Goal: Task Accomplishment & Management: Use online tool/utility

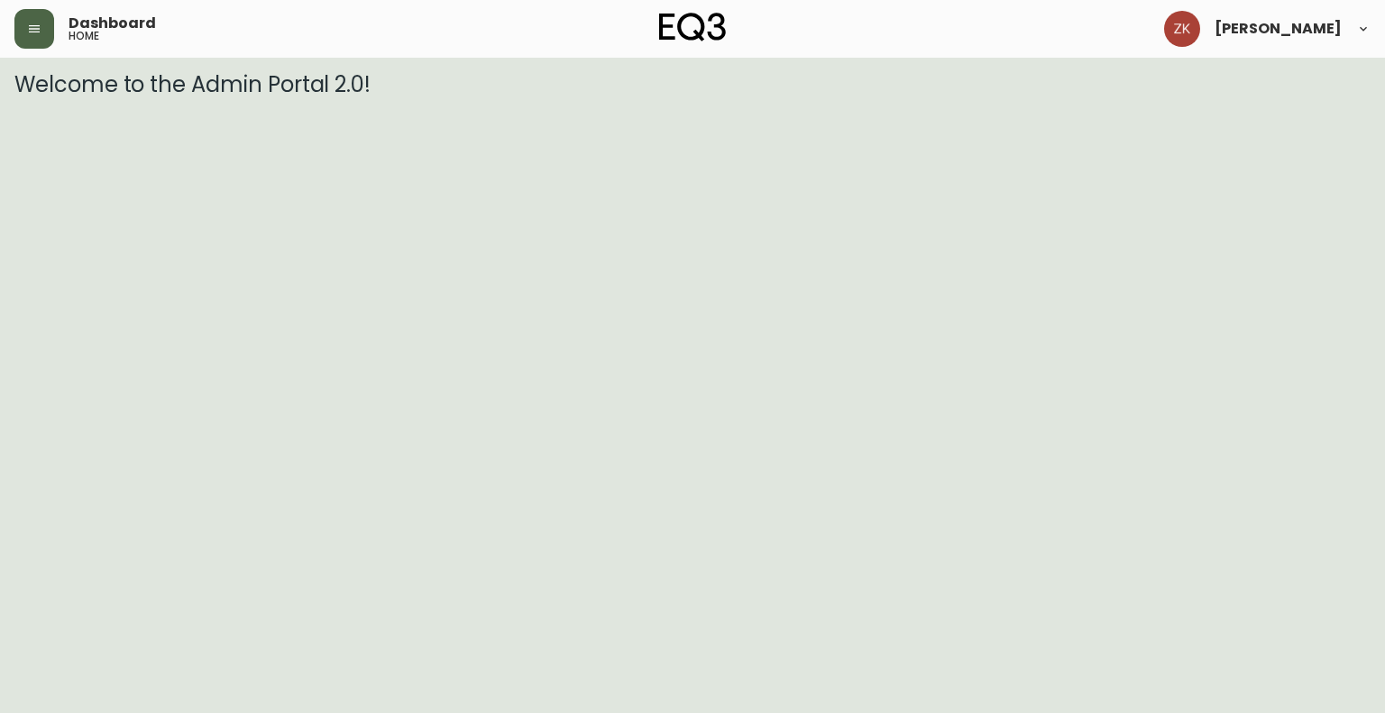
click at [23, 35] on button "button" at bounding box center [34, 29] width 40 height 40
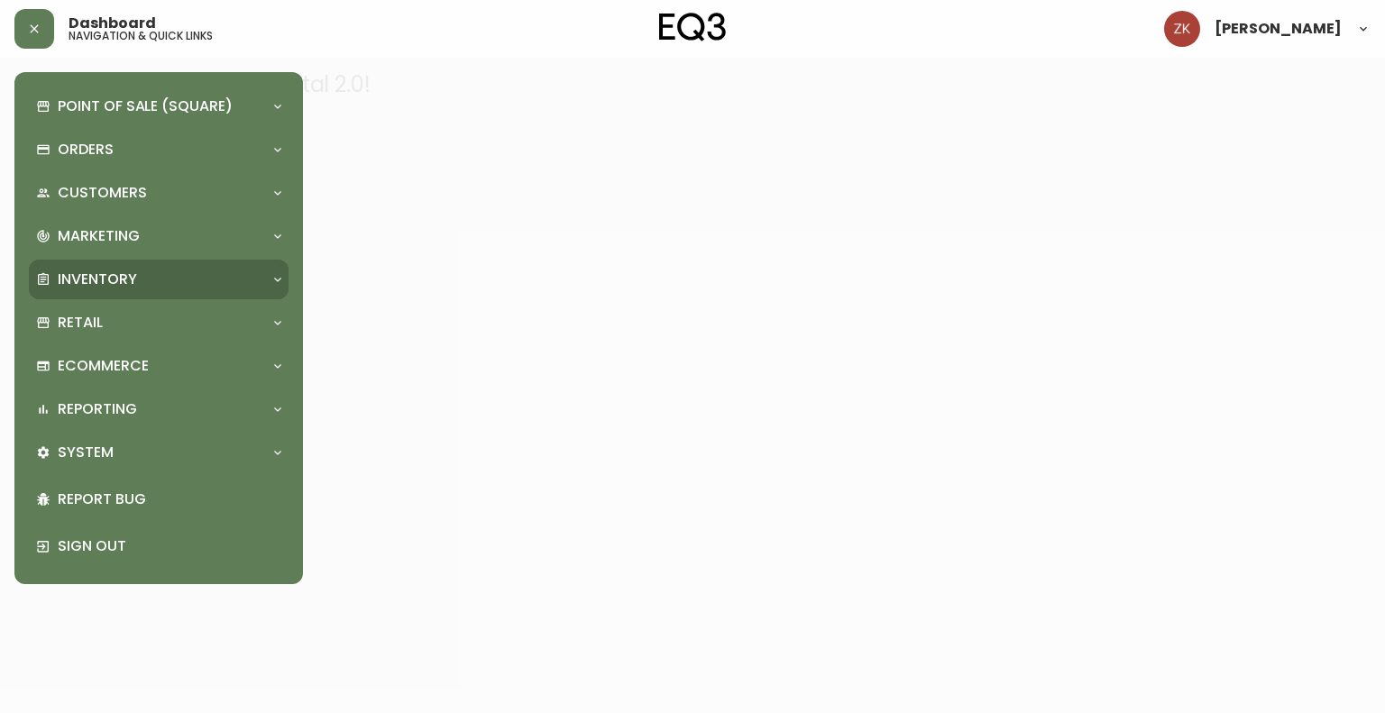
click at [119, 260] on div "Inventory" at bounding box center [159, 280] width 260 height 40
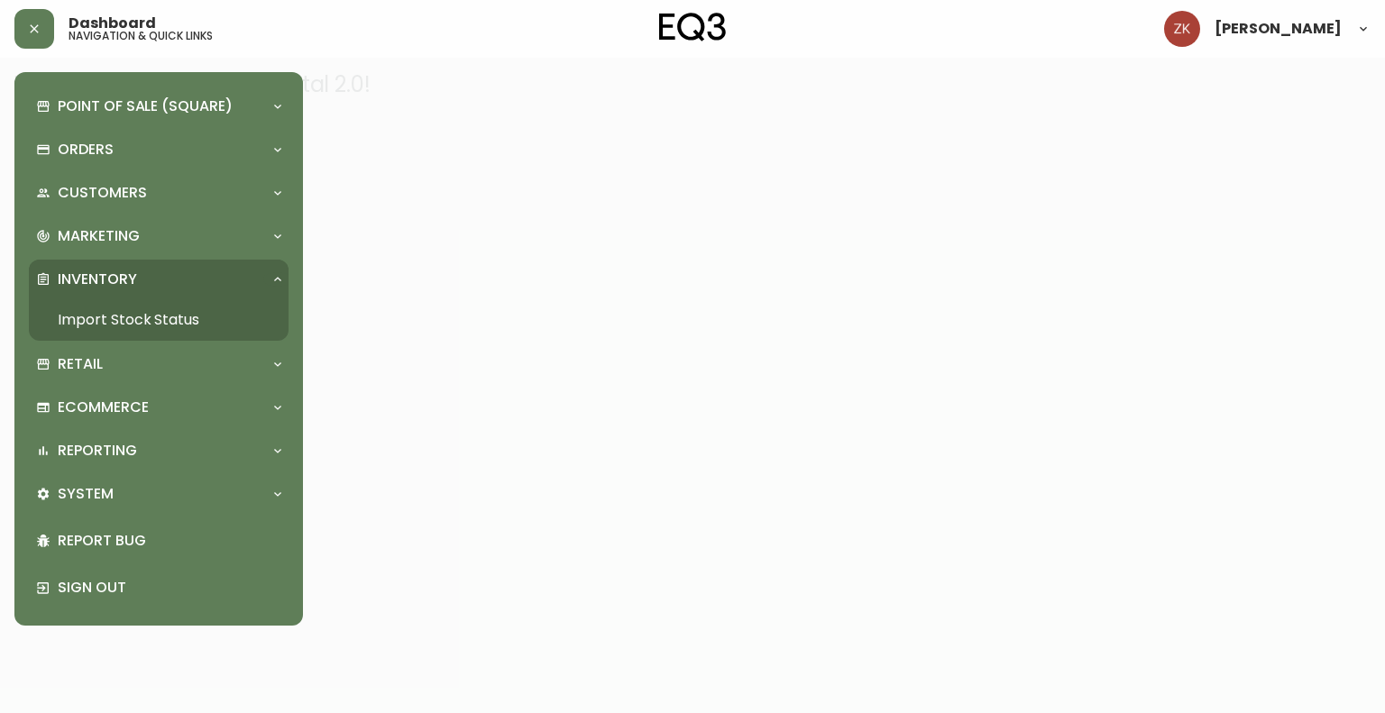
click at [144, 311] on link "Import Stock Status" at bounding box center [159, 319] width 260 height 41
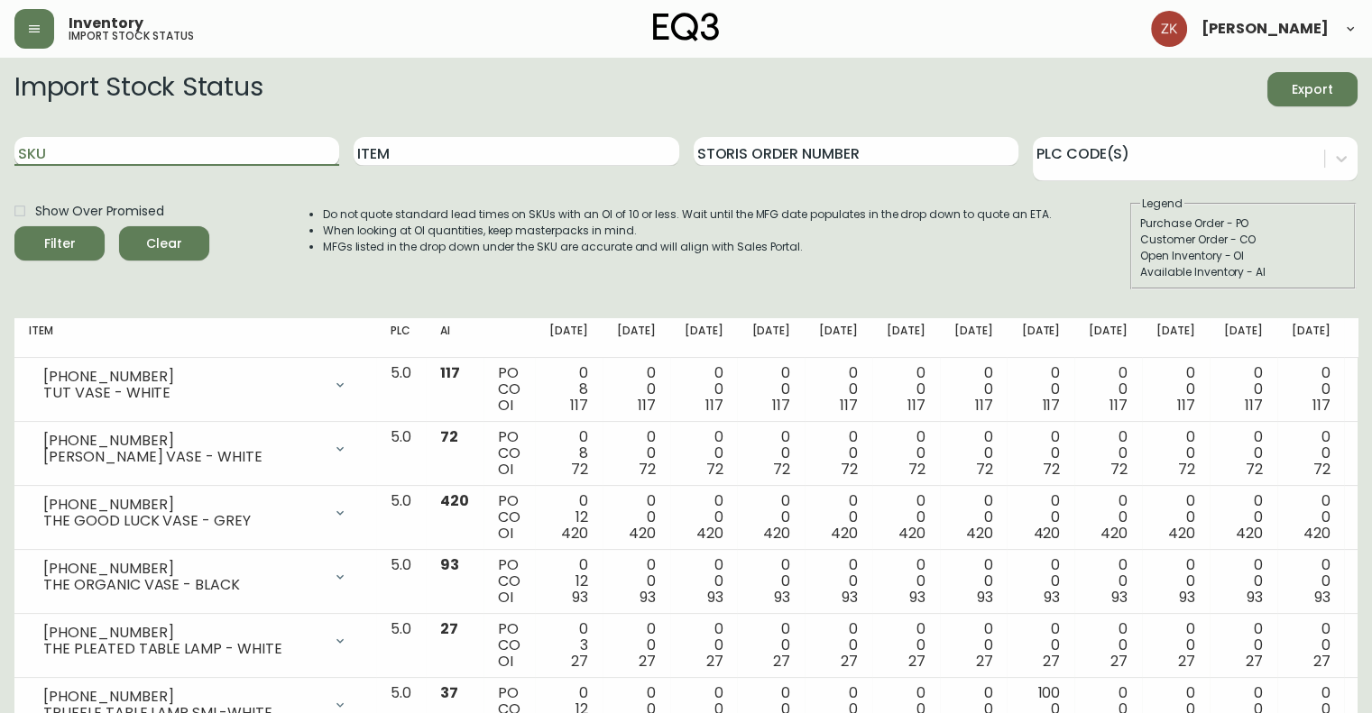
click at [256, 154] on input "SKU" at bounding box center [176, 151] width 325 height 29
paste input "[PHONE_NUMBER]"
type input "[PHONE_NUMBER]"
click at [14, 226] on button "Filter" at bounding box center [59, 243] width 90 height 34
